Goal: Find specific page/section: Find specific page/section

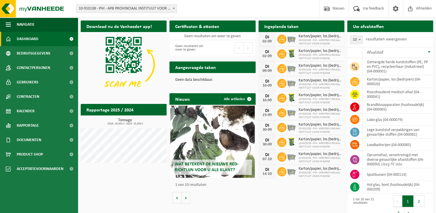
click at [124, 194] on div "Download nu de Vanheede+ app! Verberg Certificaten & attesten Bekijk uw certifi…" at bounding box center [256, 112] width 355 height 188
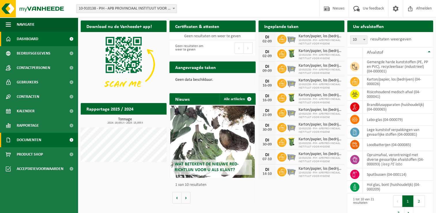
click at [43, 140] on link "Documenten" at bounding box center [39, 139] width 78 height 14
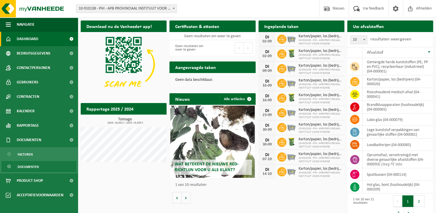
click at [48, 163] on link "Documenten" at bounding box center [38, 166] width 75 height 11
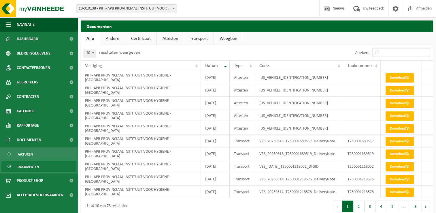
click at [43, 154] on link "Facturen" at bounding box center [38, 153] width 75 height 11
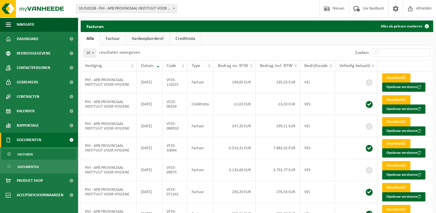
click at [230, 42] on ul "Alle Factuur Aankoopborderel Creditnota" at bounding box center [257, 38] width 352 height 13
click at [243, 52] on div "10 25 50 100 10 resultaten weergeven" at bounding box center [169, 52] width 176 height 15
click at [232, 56] on div "10 25 50 100 10 resultaten weergeven" at bounding box center [169, 52] width 176 height 15
click at [51, 36] on link "Dashboard" at bounding box center [39, 39] width 78 height 14
